Goal: Information Seeking & Learning: Learn about a topic

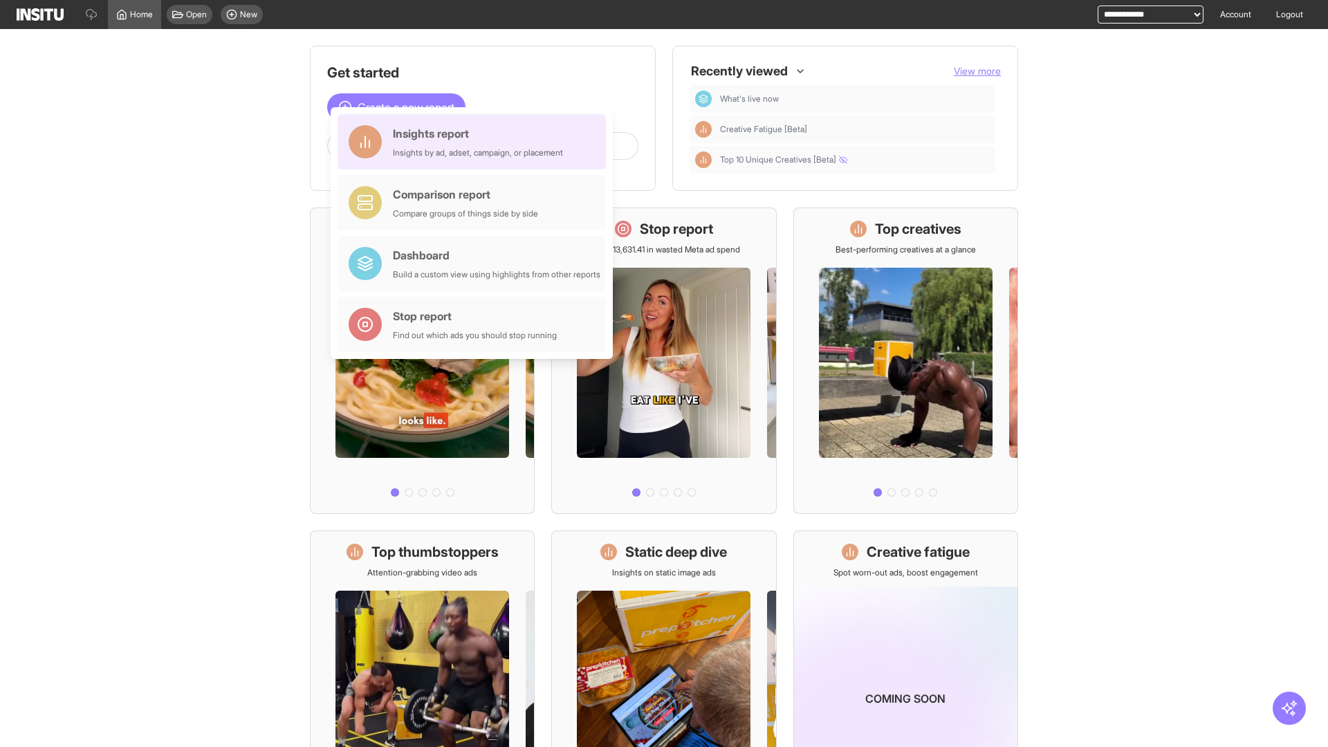
click at [475, 142] on div "Insights report Insights by ad, adset, campaign, or placement" at bounding box center [478, 141] width 170 height 33
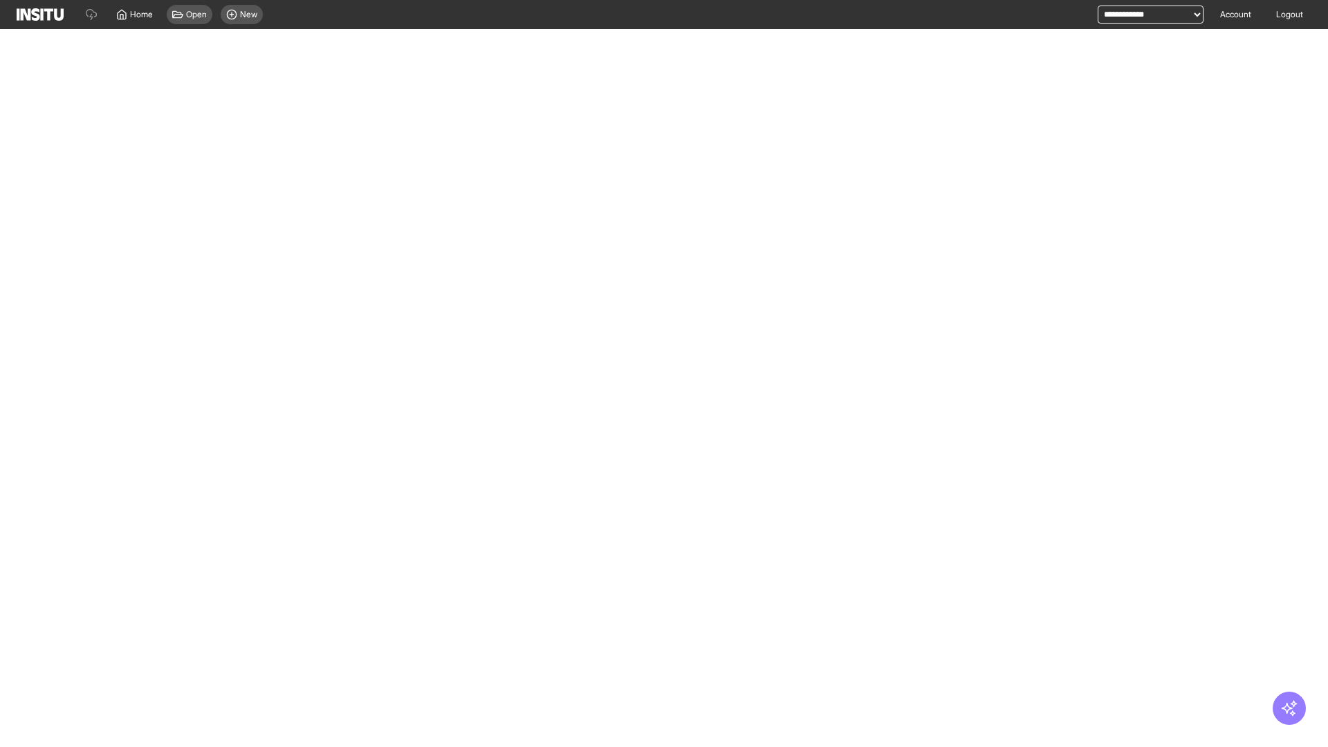
select select "**"
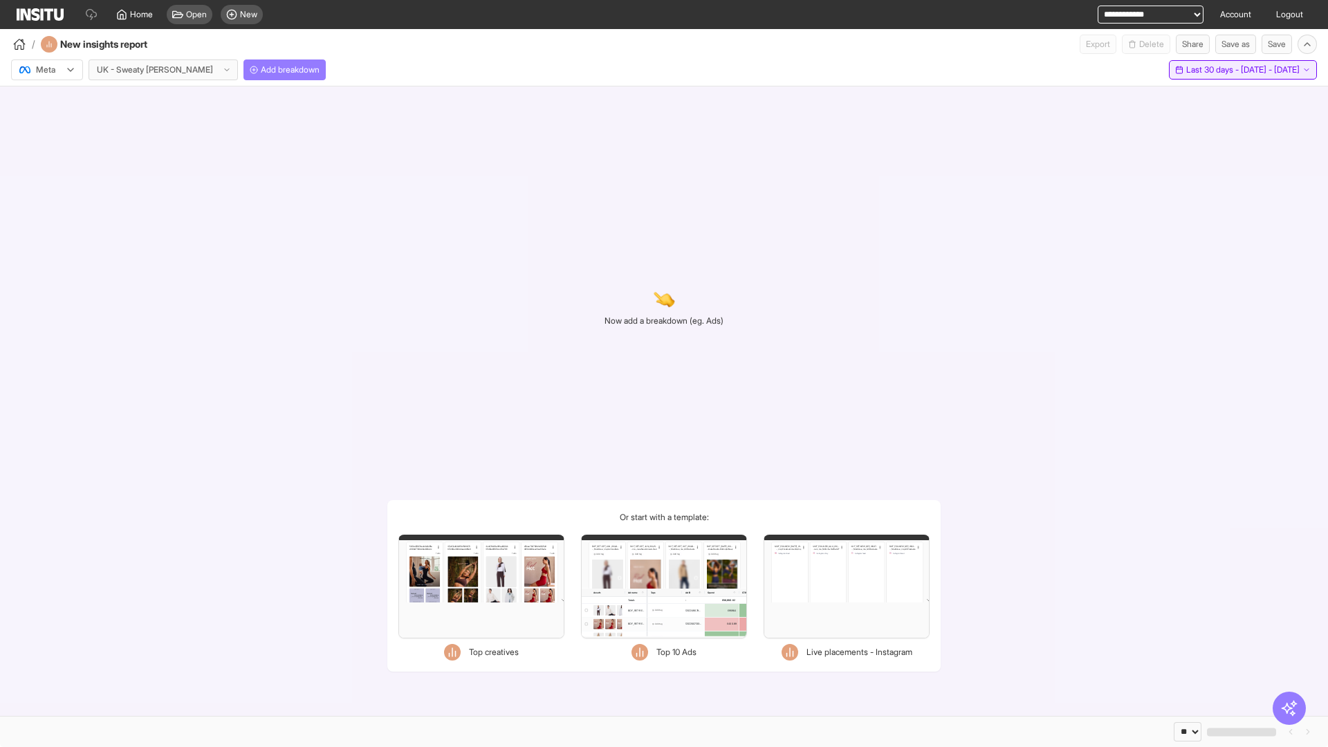
click at [1213, 70] on span "Last 30 days - [DATE] - [DATE]" at bounding box center [1242, 69] width 113 height 11
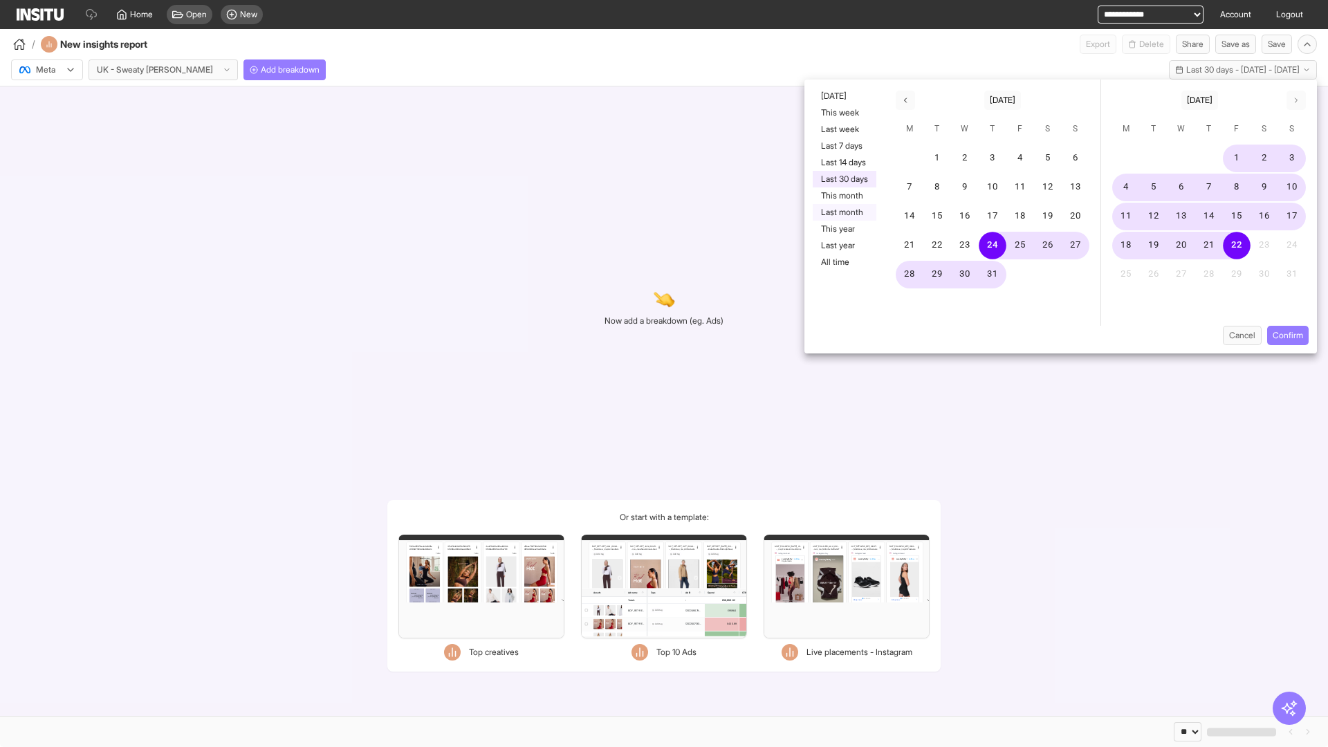
click at [843, 212] on button "Last month" at bounding box center [844, 212] width 64 height 17
